Goal: Contribute content

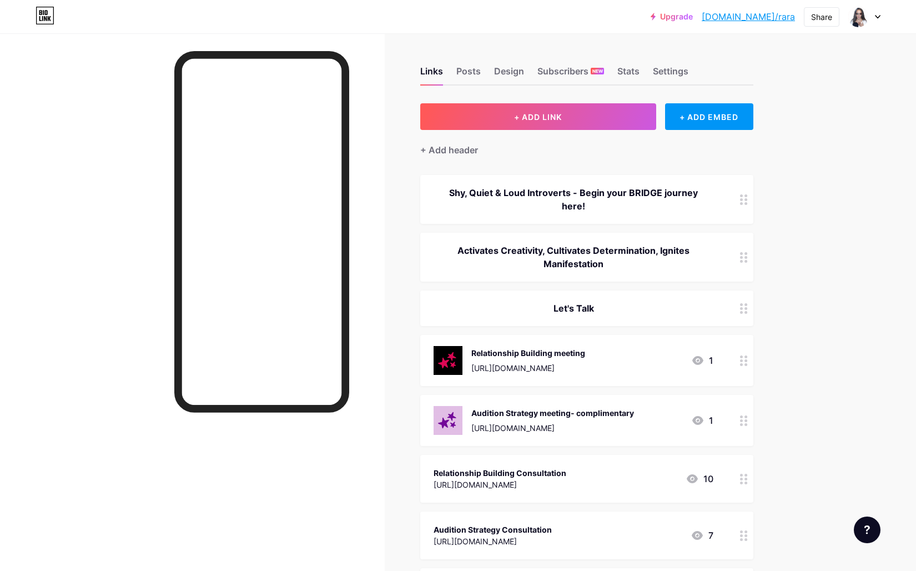
click at [767, 16] on link "[DOMAIN_NAME]/rara" at bounding box center [748, 16] width 93 height 13
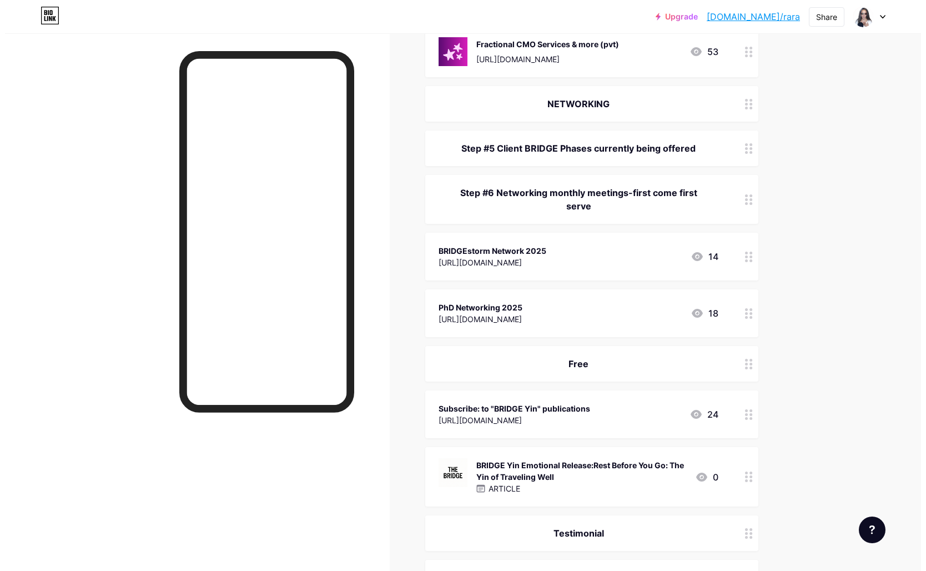
scroll to position [975, 0]
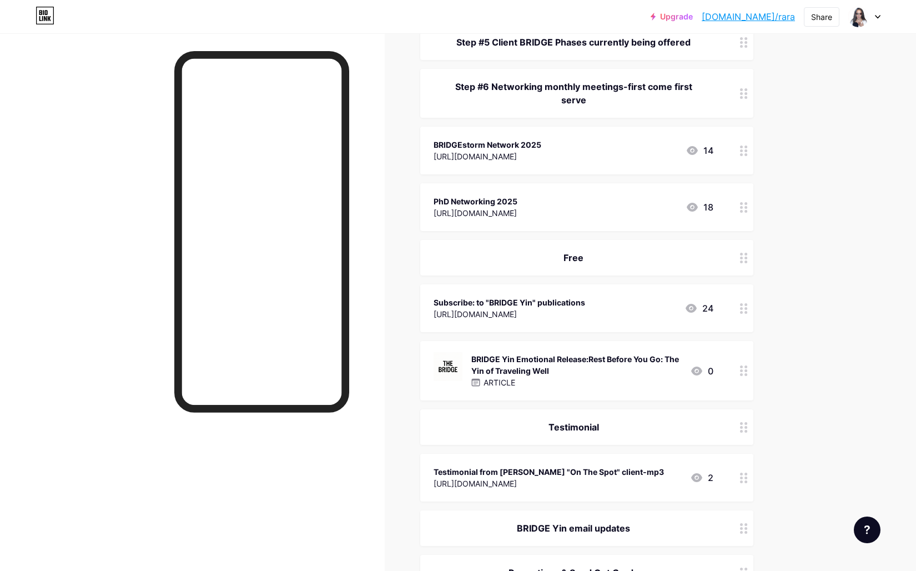
click at [640, 356] on div "BRIDGE Yin Emotional Release:Rest Before You Go: The Yin of Traveling Well" at bounding box center [577, 364] width 210 height 23
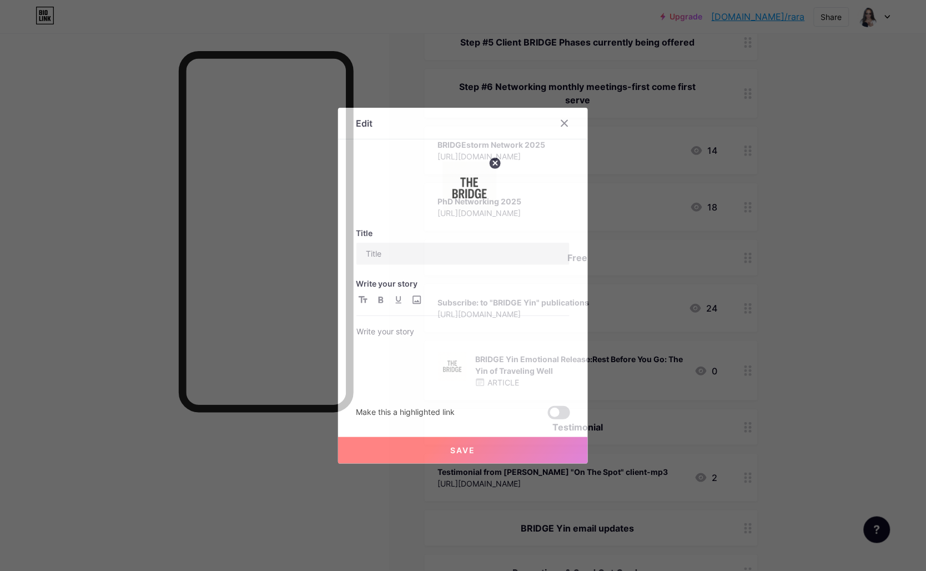
type input "BRIDGE Yin Emotional Release:Rest Before You Go: The Yin of Traveling Well"
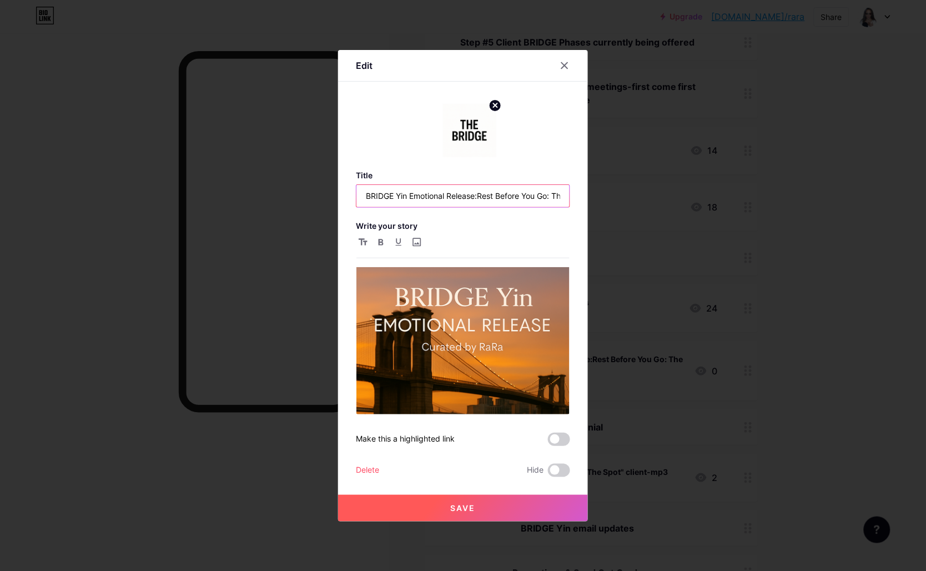
type textarea "B"
drag, startPoint x: 360, startPoint y: 196, endPoint x: 572, endPoint y: 202, distance: 212.3
click at [572, 202] on div "Edit Title BRIDGE Yin Emotional Release:Rest Before You Go: The Yin of Travelin…" at bounding box center [463, 286] width 250 height 472
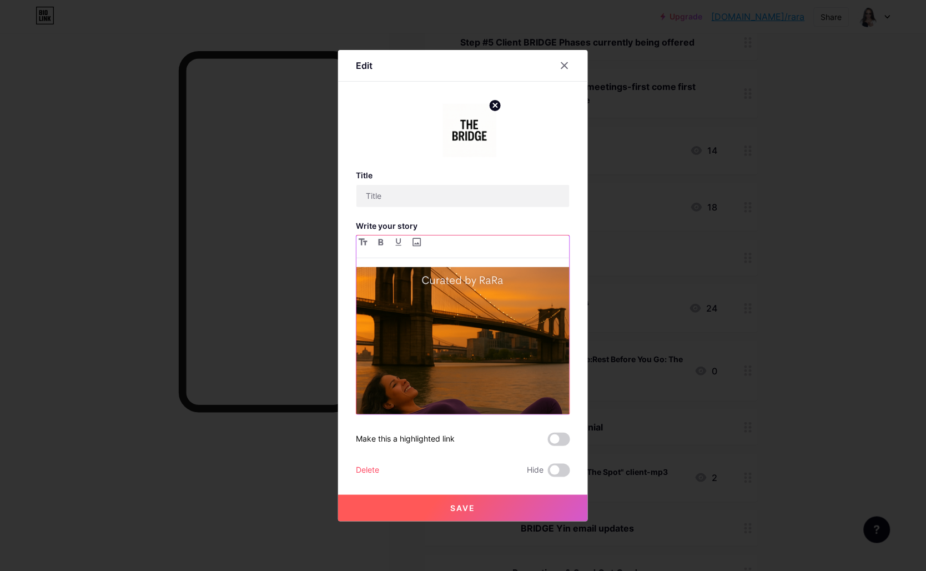
scroll to position [0, 0]
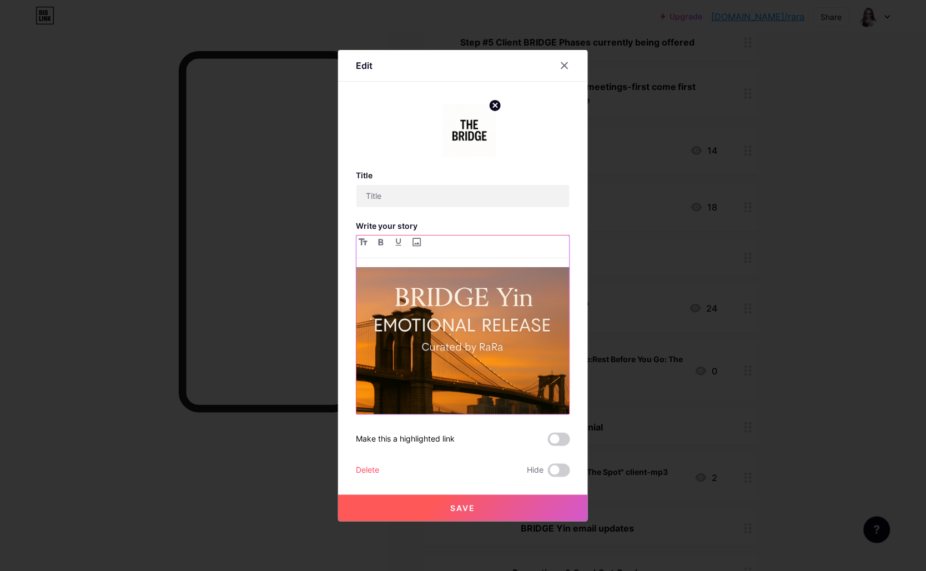
drag, startPoint x: 453, startPoint y: 395, endPoint x: 325, endPoint y: 250, distance: 193.2
click at [325, 250] on div "Edit Title Write your story Dear BRIDGE Reader, Before a recent trip to [GEOGRA…" at bounding box center [463, 285] width 926 height 571
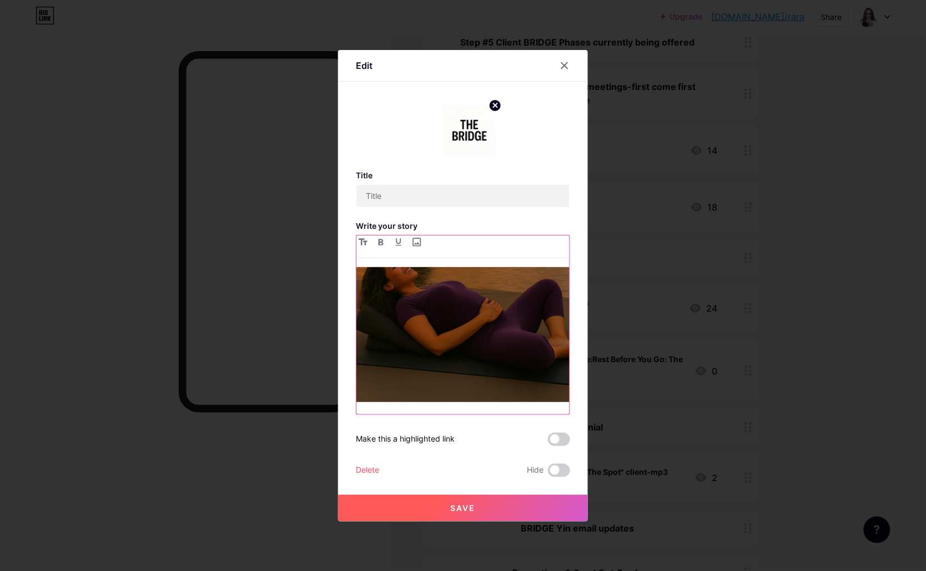
scroll to position [978, 0]
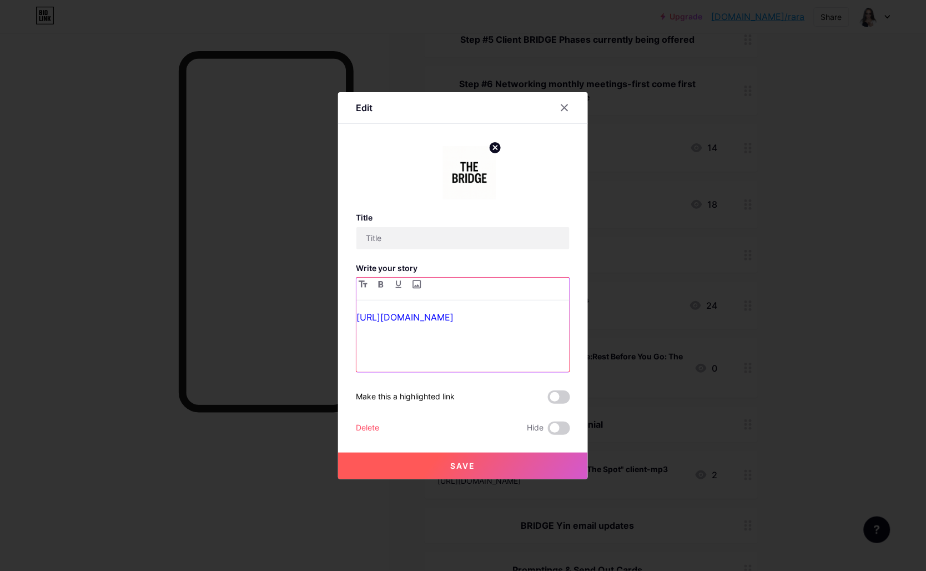
click at [521, 325] on p "[URL][DOMAIN_NAME]" at bounding box center [463, 317] width 213 height 16
click at [357, 315] on link "[URL][DOMAIN_NAME]" at bounding box center [405, 317] width 97 height 11
click at [358, 309] on p at bounding box center [463, 317] width 213 height 16
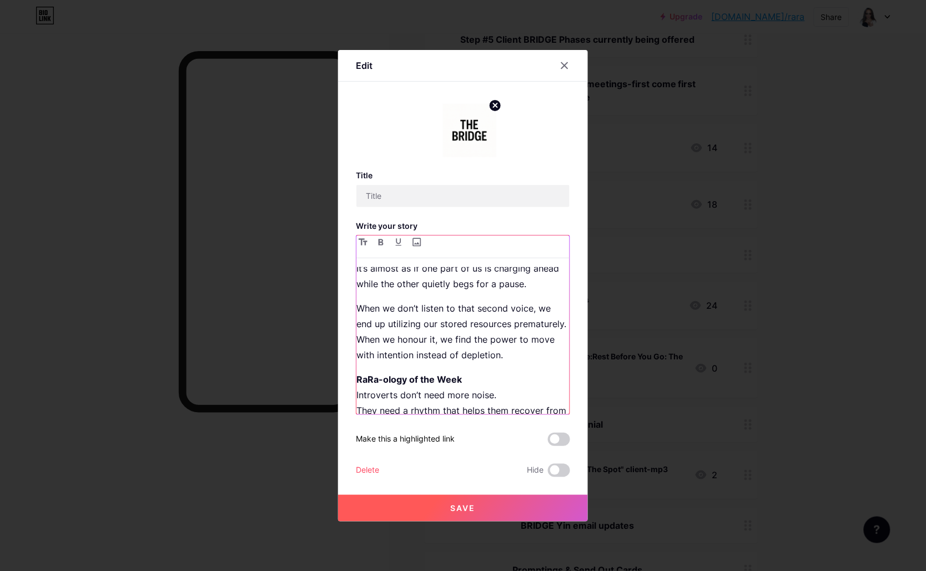
scroll to position [0, 0]
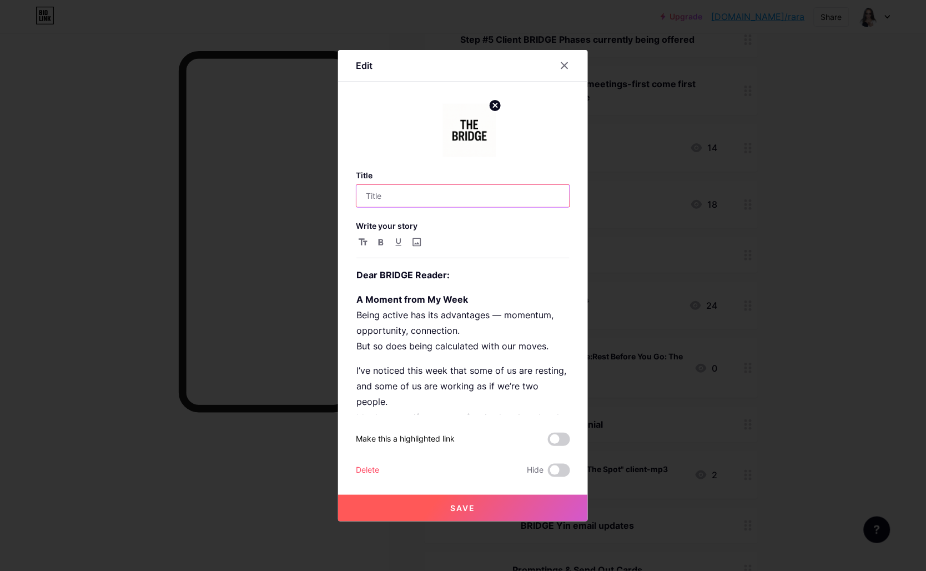
paste input "Radical Rest & Return: The Power of Listening to Your Body"
click at [413, 194] on input "BRIDGE Yin-[DATE]-Radical Rest & Return: The Power of Listening to Your Body" at bounding box center [463, 196] width 213 height 22
type input "BRIDGE [PERSON_NAME]-[DATE]-Radical Rest & Return: The Power of Listening to Yo…"
click at [497, 503] on button "Save" at bounding box center [463, 508] width 250 height 27
